Goal: Transaction & Acquisition: Purchase product/service

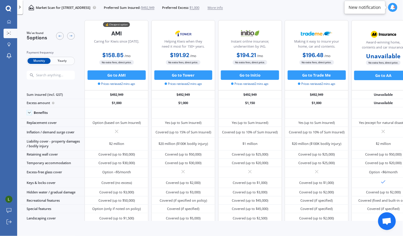
click at [155, 7] on span "$492,949" at bounding box center [147, 7] width 13 height 5
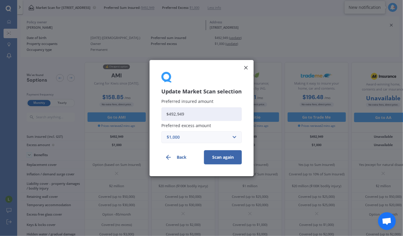
click at [195, 114] on input "$492,949" at bounding box center [202, 114] width 81 height 14
paste input "75"
type input "$475,949"
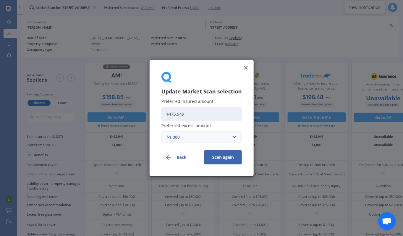
click at [230, 160] on button "Scan again" at bounding box center [223, 157] width 38 height 14
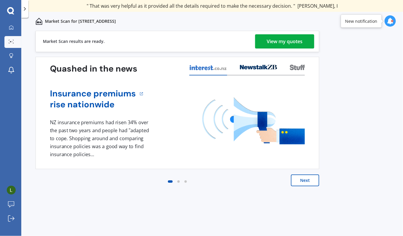
click at [285, 44] on div "View my quotes" at bounding box center [285, 41] width 36 height 14
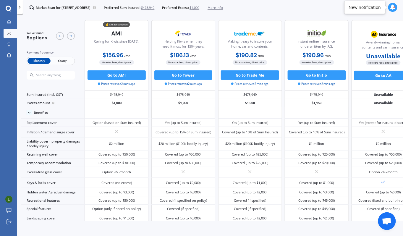
click at [199, 7] on span "$1,000" at bounding box center [195, 7] width 10 height 5
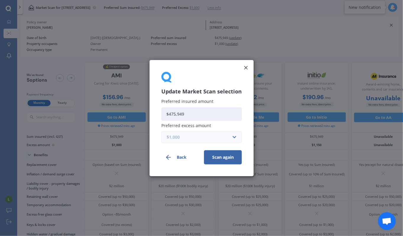
click at [234, 136] on input "text" at bounding box center [199, 136] width 75 height 11
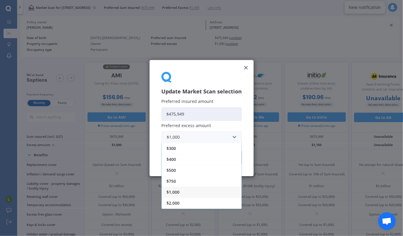
click at [185, 203] on div "$2,000" at bounding box center [202, 202] width 80 height 11
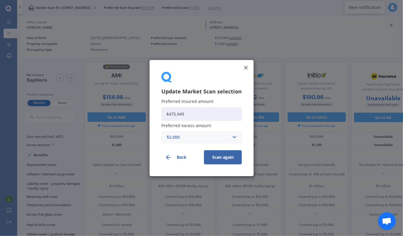
click at [228, 158] on button "Scan again" at bounding box center [223, 157] width 38 height 14
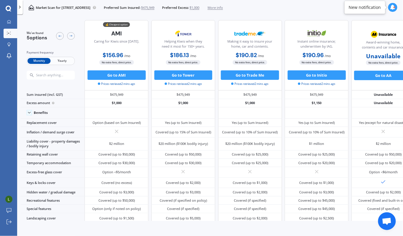
click at [199, 7] on span "$1,000" at bounding box center [195, 7] width 10 height 5
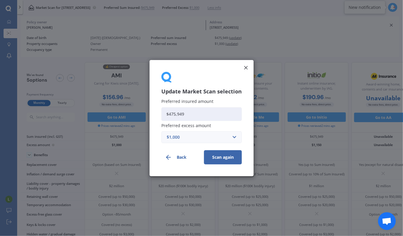
click at [187, 138] on div "$1,000" at bounding box center [198, 137] width 63 height 7
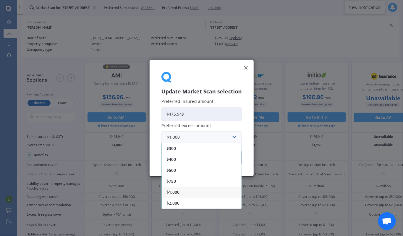
click at [178, 203] on span "$2,000" at bounding box center [173, 203] width 13 height 4
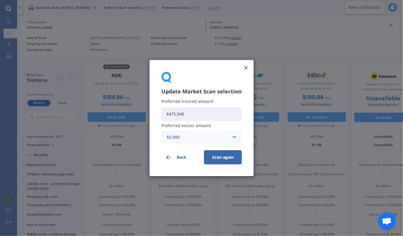
click at [223, 157] on button "Scan again" at bounding box center [223, 157] width 38 height 14
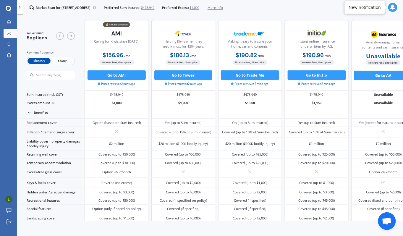
click at [199, 10] on span "$1,000" at bounding box center [195, 7] width 10 height 5
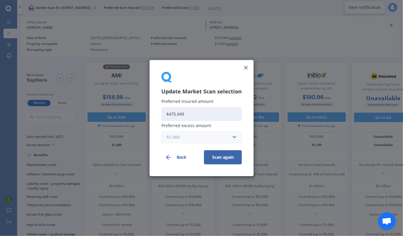
click at [233, 139] on input "text" at bounding box center [199, 136] width 75 height 11
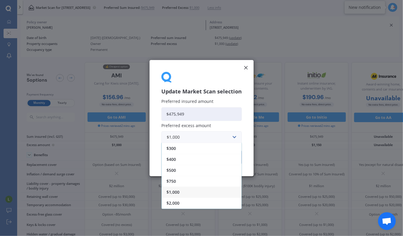
click at [173, 202] on span "$2,000" at bounding box center [173, 203] width 13 height 4
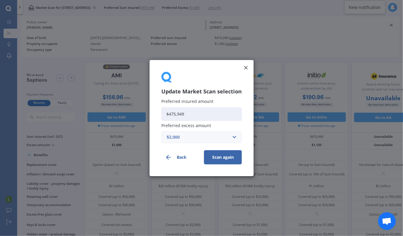
click at [187, 136] on div "$2,000" at bounding box center [198, 137] width 63 height 7
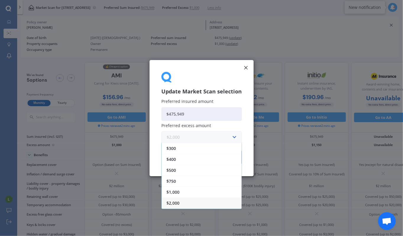
scroll to position [10, 0]
click at [176, 203] on span "$2,500" at bounding box center [173, 204] width 13 height 4
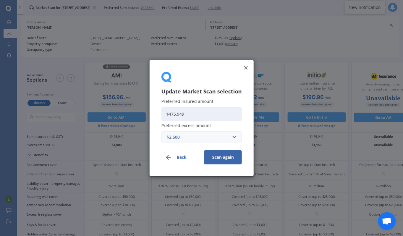
click at [202, 134] on div "$2,500" at bounding box center [198, 137] width 63 height 7
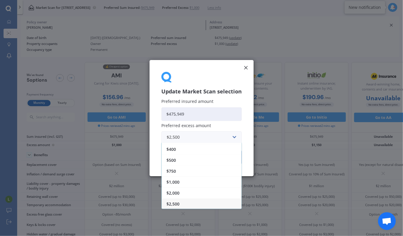
click at [181, 169] on div "$750" at bounding box center [202, 170] width 80 height 11
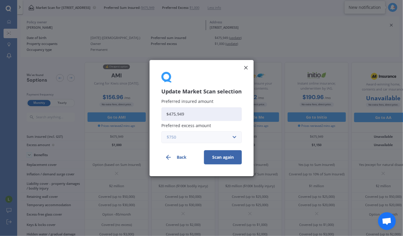
click at [195, 133] on input "text" at bounding box center [199, 136] width 75 height 11
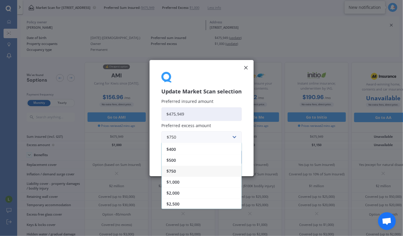
click at [182, 193] on div "$2,000" at bounding box center [202, 192] width 80 height 11
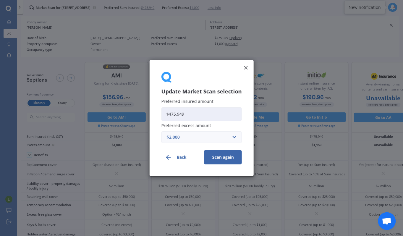
click at [247, 125] on div "Update Market Scan selection Preferred insured amount $475,949 Preferred excess…" at bounding box center [202, 118] width 104 height 116
click at [219, 162] on button "Scan again" at bounding box center [223, 157] width 38 height 14
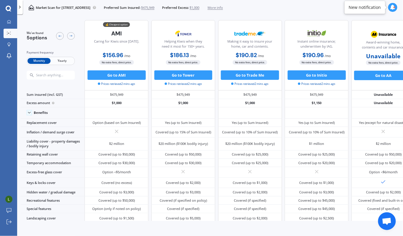
click at [124, 73] on button "Go to AMI" at bounding box center [117, 74] width 58 height 9
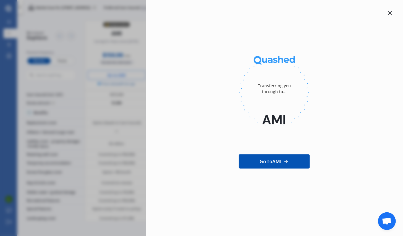
click at [392, 16] on div at bounding box center [390, 12] width 7 height 7
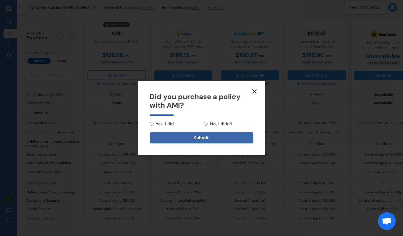
click at [241, 123] on label "No, I didn't" at bounding box center [228, 123] width 49 height 7
click at [208, 123] on input "No, I didn't" at bounding box center [206, 124] width 4 height 4
radio input "true"
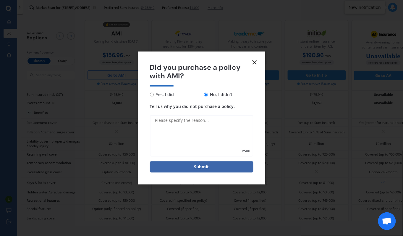
click at [256, 62] on icon at bounding box center [254, 62] width 7 height 7
